Goal: Task Accomplishment & Management: Use online tool/utility

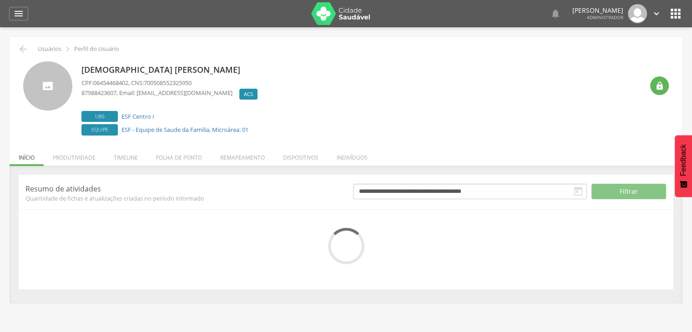
click at [246, 156] on li "Remapeamento" at bounding box center [242, 155] width 63 height 21
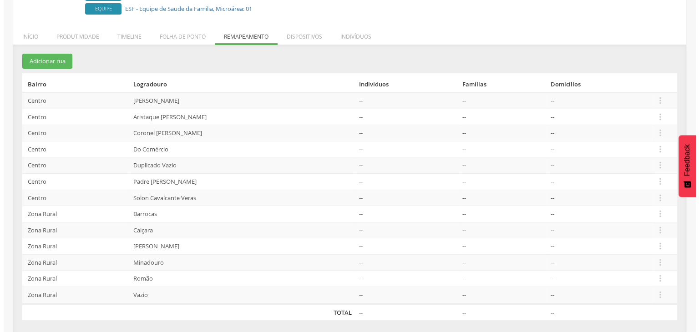
scroll to position [122, 0]
click at [656, 291] on icon "" at bounding box center [657, 294] width 10 height 10
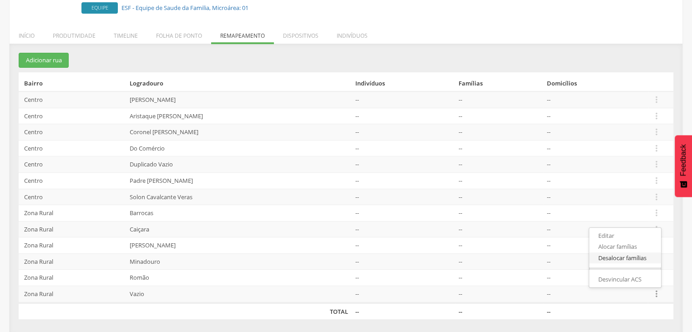
click at [631, 258] on link "Desalocar famílias" at bounding box center [626, 258] width 72 height 11
click at [52, 61] on button "Adicionar rua" at bounding box center [44, 60] width 50 height 15
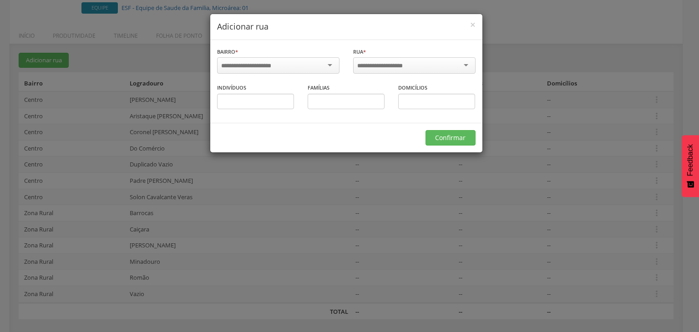
click at [395, 74] on div at bounding box center [414, 66] width 122 height 19
click at [391, 70] on div at bounding box center [414, 65] width 122 height 16
click at [317, 61] on div at bounding box center [278, 65] width 122 height 16
click at [380, 62] on input "select-one" at bounding box center [386, 66] width 58 height 8
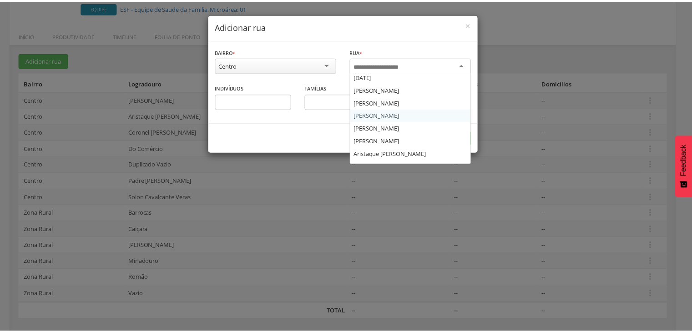
scroll to position [0, 0]
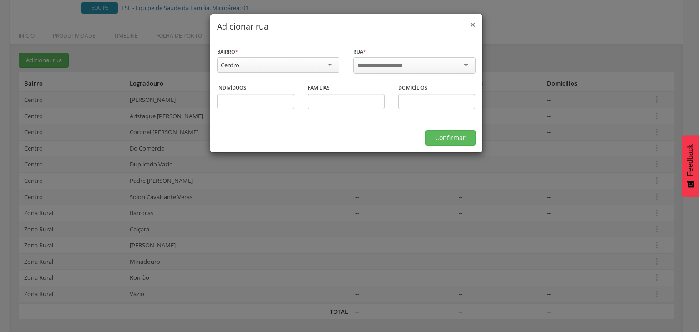
click at [475, 25] on div "× Adicionar rua" at bounding box center [346, 27] width 272 height 26
click at [474, 24] on span "×" at bounding box center [472, 24] width 5 height 13
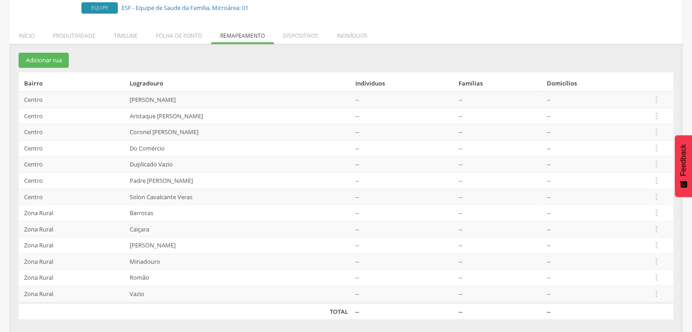
drag, startPoint x: 129, startPoint y: 102, endPoint x: 352, endPoint y: 132, distance: 225.4
click at [210, 104] on tr "Centro [PERSON_NAME] -- -- --  Editar Alocar famílias Desalocar famílias Desvi…" at bounding box center [346, 99] width 655 height 16
drag, startPoint x: 167, startPoint y: 116, endPoint x: 227, endPoint y: 117, distance: 60.6
click at [227, 117] on tr "Centro Aristaque [PERSON_NAME] -- -- --  Editar Alocar famílias Desalocar famí…" at bounding box center [346, 116] width 655 height 16
drag, startPoint x: 135, startPoint y: 127, endPoint x: 206, endPoint y: 122, distance: 71.2
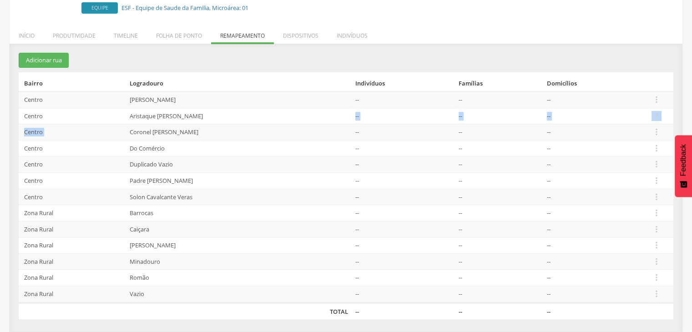
click at [205, 123] on tbody "Centro [PERSON_NAME] -- -- --  Editar Alocar famílias Desalocar famílias Desvi…" at bounding box center [346, 196] width 655 height 211
click at [217, 135] on td "Coronel [PERSON_NAME]" at bounding box center [239, 132] width 226 height 16
drag, startPoint x: 214, startPoint y: 134, endPoint x: 117, endPoint y: 130, distance: 97.5
click at [117, 130] on tr "Centro Coronel [PERSON_NAME] -- -- --  Editar Alocar famílias Desalocar famíli…" at bounding box center [346, 132] width 655 height 16
drag, startPoint x: 131, startPoint y: 144, endPoint x: 166, endPoint y: 151, distance: 35.7
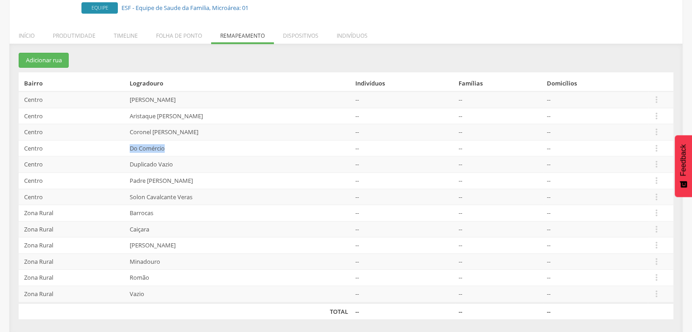
click at [169, 151] on td "Do Comércio" at bounding box center [239, 148] width 226 height 16
drag, startPoint x: 129, startPoint y: 162, endPoint x: 168, endPoint y: 170, distance: 39.1
click at [182, 166] on tr "Centro Duplicado Vazio -- -- --  Editar Alocar famílias Desalocar famílias Des…" at bounding box center [346, 165] width 655 height 16
drag, startPoint x: 129, startPoint y: 179, endPoint x: 175, endPoint y: 181, distance: 46.0
click at [175, 181] on tr "Centro Padre Adelmo -- -- --  Editar Alocar famílias Desalocar famílias Desvin…" at bounding box center [346, 181] width 655 height 16
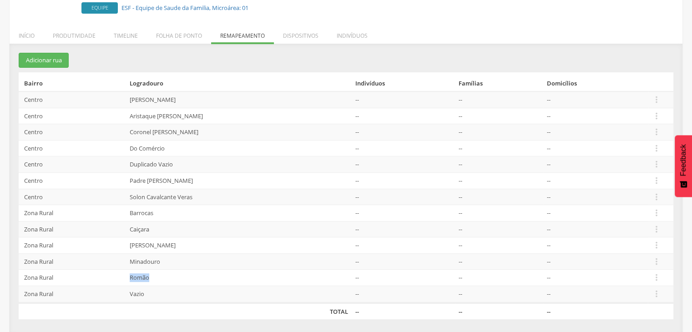
drag, startPoint x: 131, startPoint y: 274, endPoint x: 152, endPoint y: 275, distance: 21.0
click at [152, 275] on td "Romão" at bounding box center [239, 278] width 226 height 16
click at [191, 241] on td "[PERSON_NAME]" at bounding box center [239, 246] width 226 height 16
click at [178, 260] on td "Minadouro" at bounding box center [239, 262] width 226 height 16
click at [659, 258] on icon "" at bounding box center [657, 262] width 10 height 10
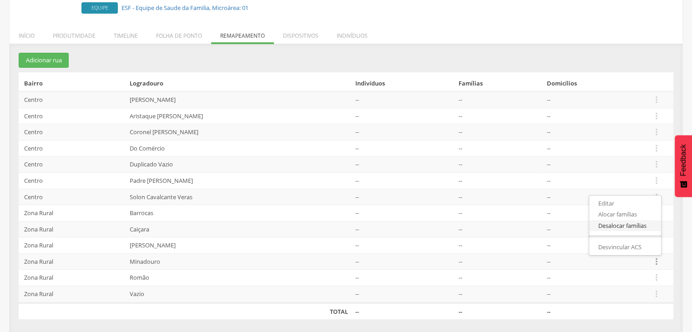
click at [632, 226] on link "Desalocar famílias" at bounding box center [626, 225] width 72 height 11
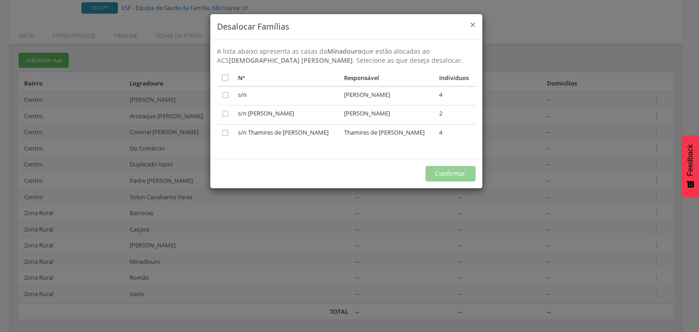
click at [474, 26] on span "×" at bounding box center [472, 24] width 5 height 13
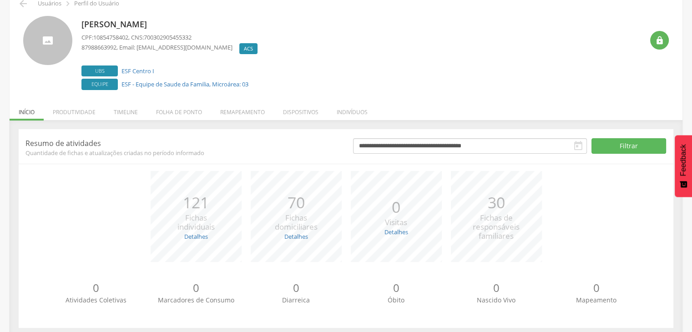
scroll to position [55, 0]
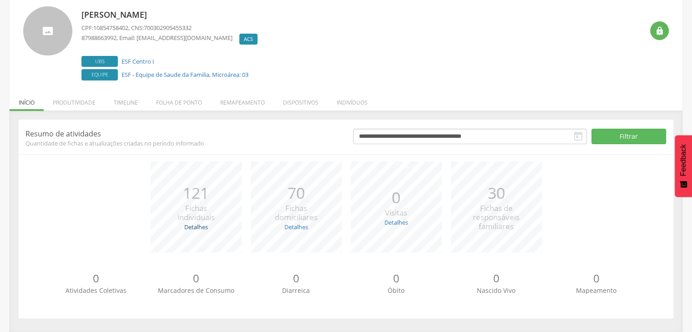
click at [198, 229] on link "Detalhes" at bounding box center [196, 227] width 24 height 8
click at [240, 227] on div "*** 121 Fichas individuais Detalhes Novas: 121 Atualizadas: 0" at bounding box center [196, 207] width 100 height 91
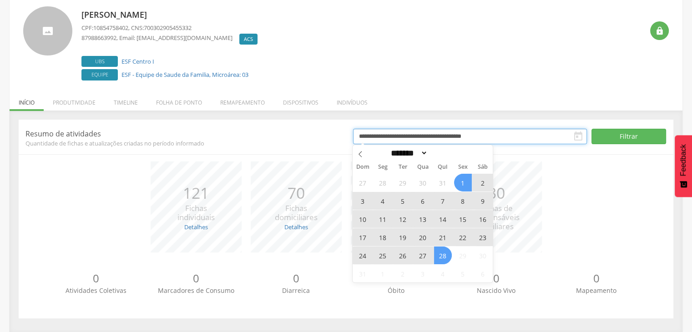
click at [394, 135] on input "**********" at bounding box center [470, 136] width 234 height 15
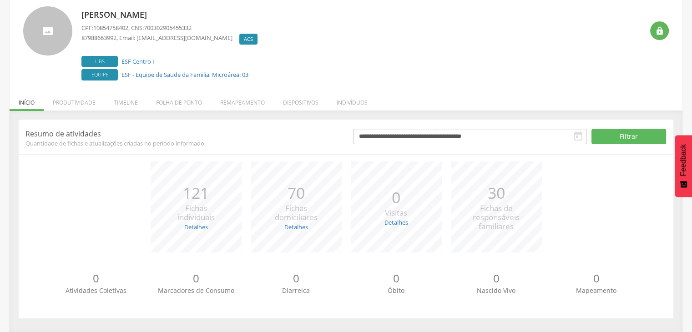
click at [273, 156] on div "**********" at bounding box center [346, 219] width 655 height 199
click at [351, 104] on li "Indivíduos" at bounding box center [352, 100] width 49 height 21
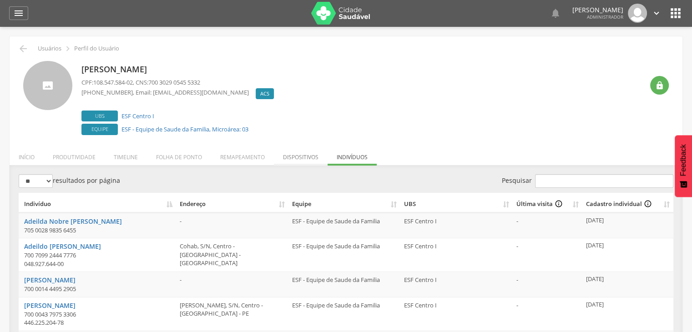
scroll to position [0, 0]
click at [310, 159] on li "Dispositivos" at bounding box center [301, 155] width 54 height 21
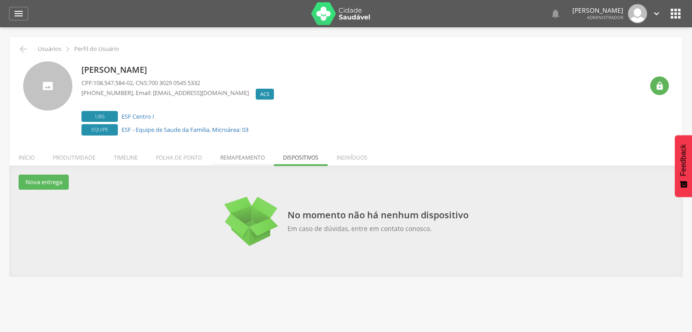
click at [248, 155] on li "Remapeamento" at bounding box center [242, 155] width 63 height 21
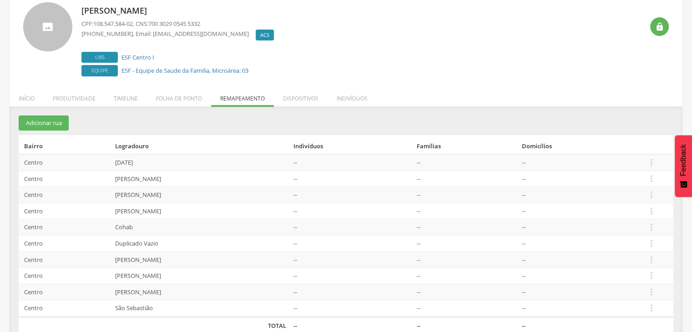
scroll to position [73, 0]
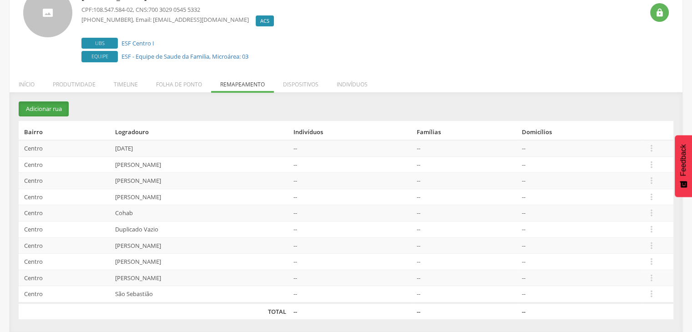
click at [56, 115] on button "Adicionar rua" at bounding box center [44, 109] width 50 height 15
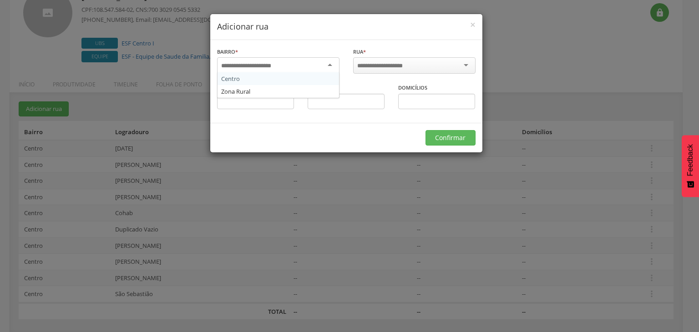
click at [258, 62] on input "select-one" at bounding box center [252, 66] width 62 height 8
type input "******"
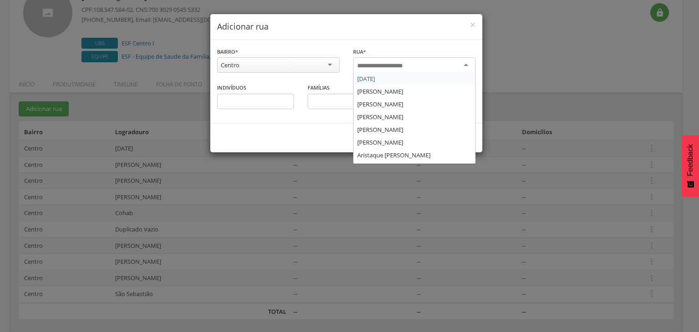
click at [386, 69] on div at bounding box center [414, 65] width 122 height 16
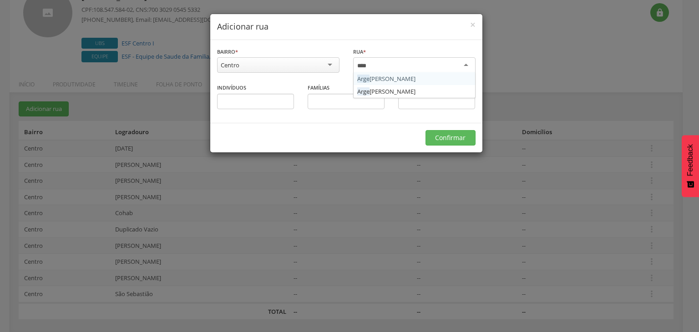
type input "****"
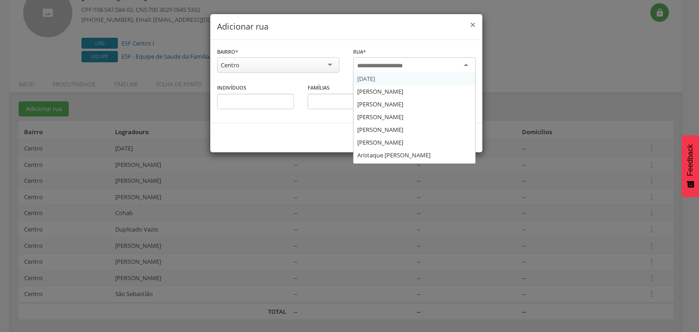
click at [471, 22] on span "×" at bounding box center [472, 24] width 5 height 13
